Goal: Find specific page/section: Find specific page/section

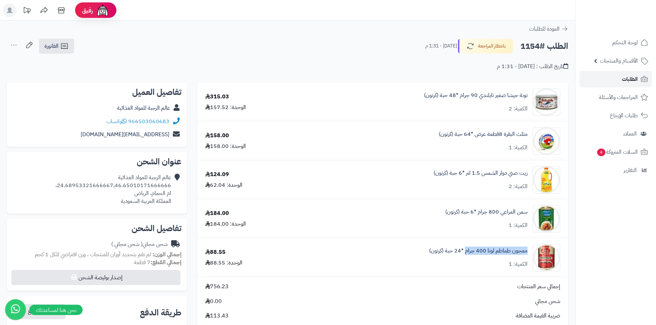
click at [625, 79] on span "الطلبات" at bounding box center [630, 79] width 16 height 10
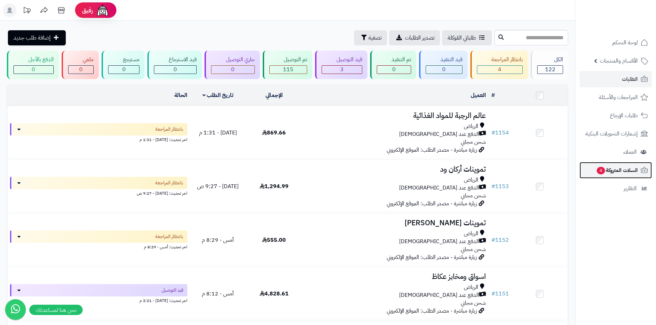
click at [616, 167] on span "السلات المتروكة 4" at bounding box center [617, 171] width 42 height 10
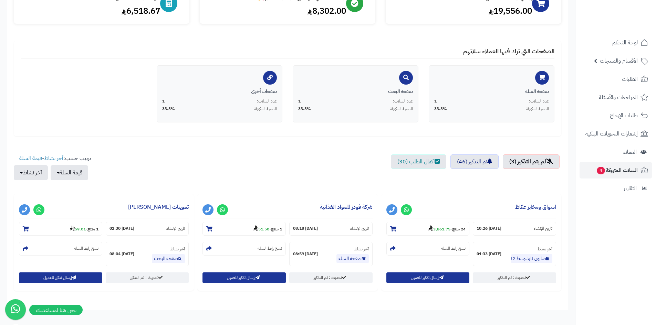
scroll to position [137, 0]
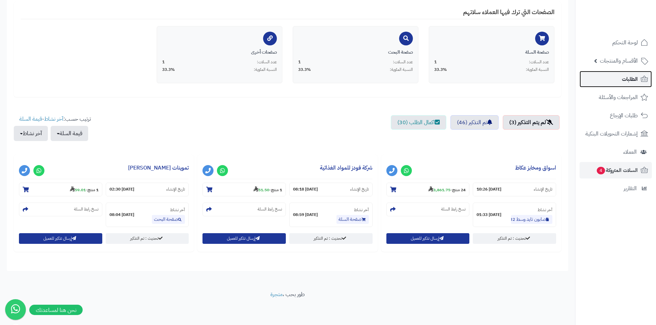
click at [611, 82] on link "الطلبات" at bounding box center [615, 79] width 72 height 17
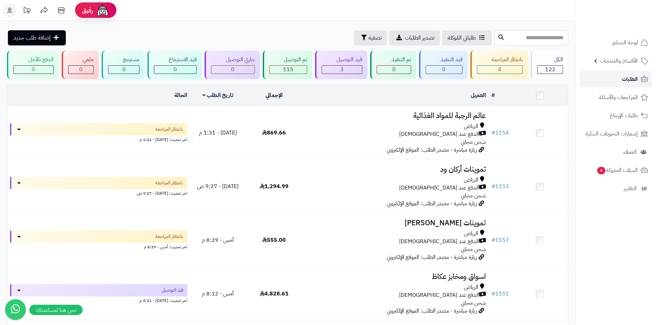
click at [629, 79] on span "الطلبات" at bounding box center [630, 79] width 16 height 10
